Goal: Information Seeking & Learning: Learn about a topic

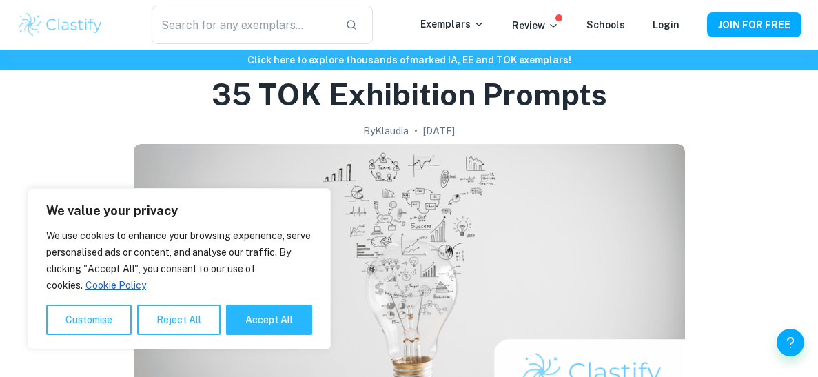
scroll to position [231, 0]
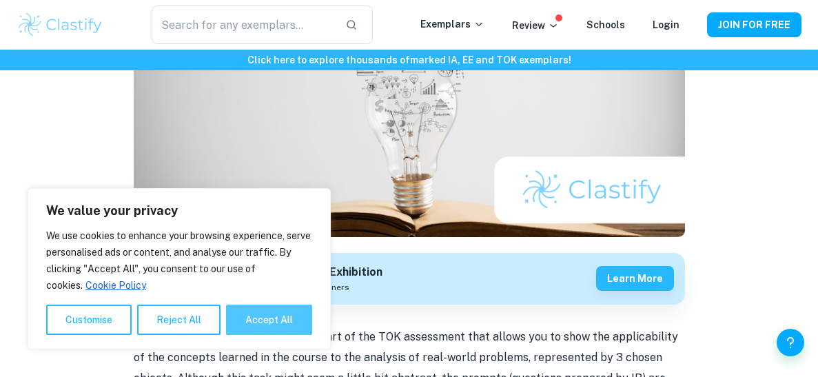
click at [279, 307] on button "Accept All" at bounding box center [269, 320] width 86 height 30
checkbox input "true"
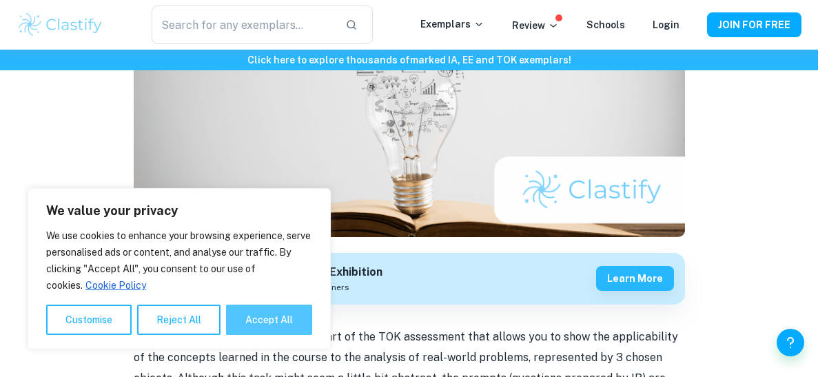
checkbox input "true"
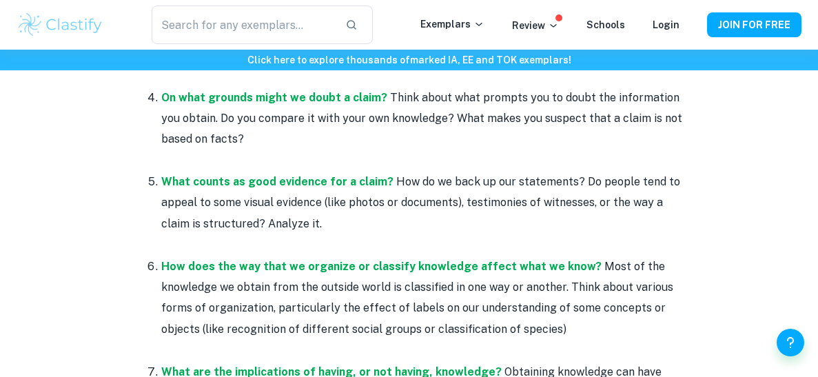
scroll to position [977, 0]
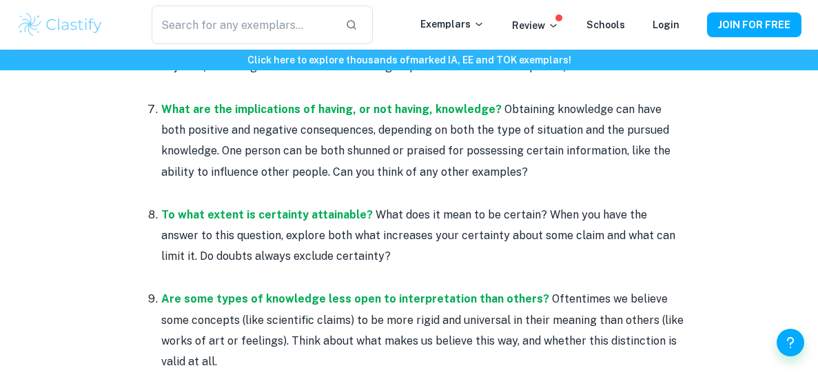
scroll to position [1362, 0]
